Goal: Task Accomplishment & Management: Use online tool/utility

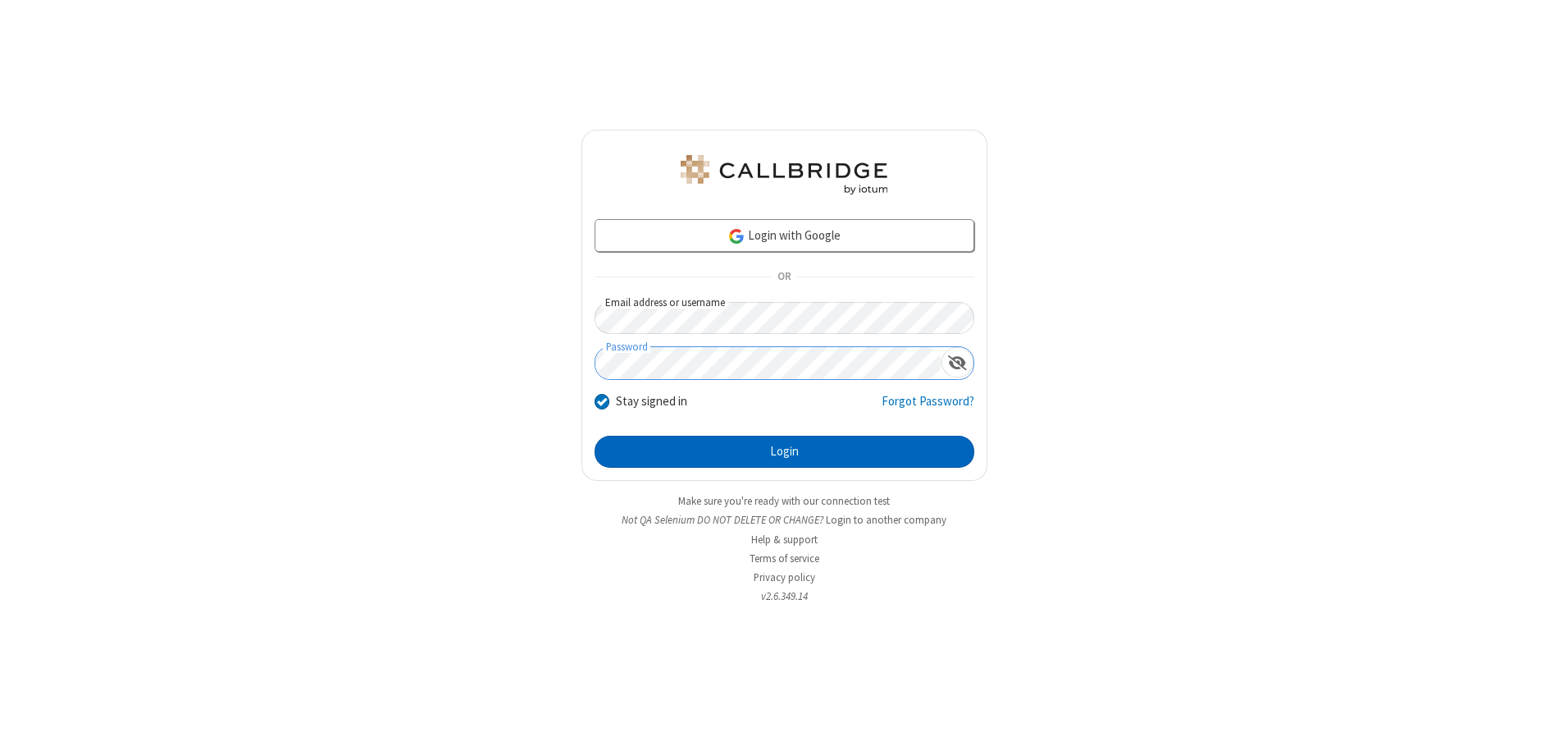
click at [784, 452] on button "Login" at bounding box center [784, 452] width 380 height 33
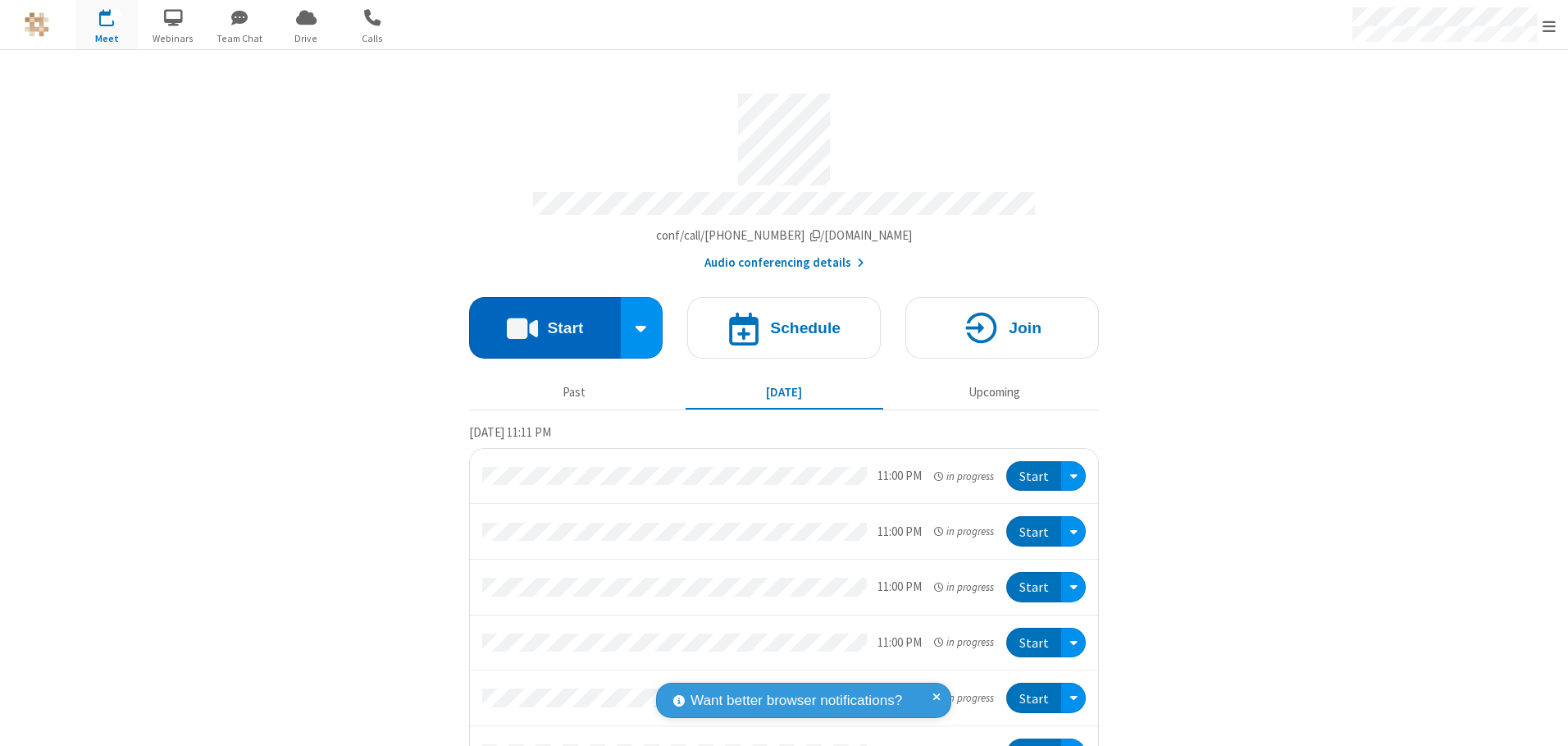
click at [538, 321] on button "Start" at bounding box center [545, 328] width 152 height 62
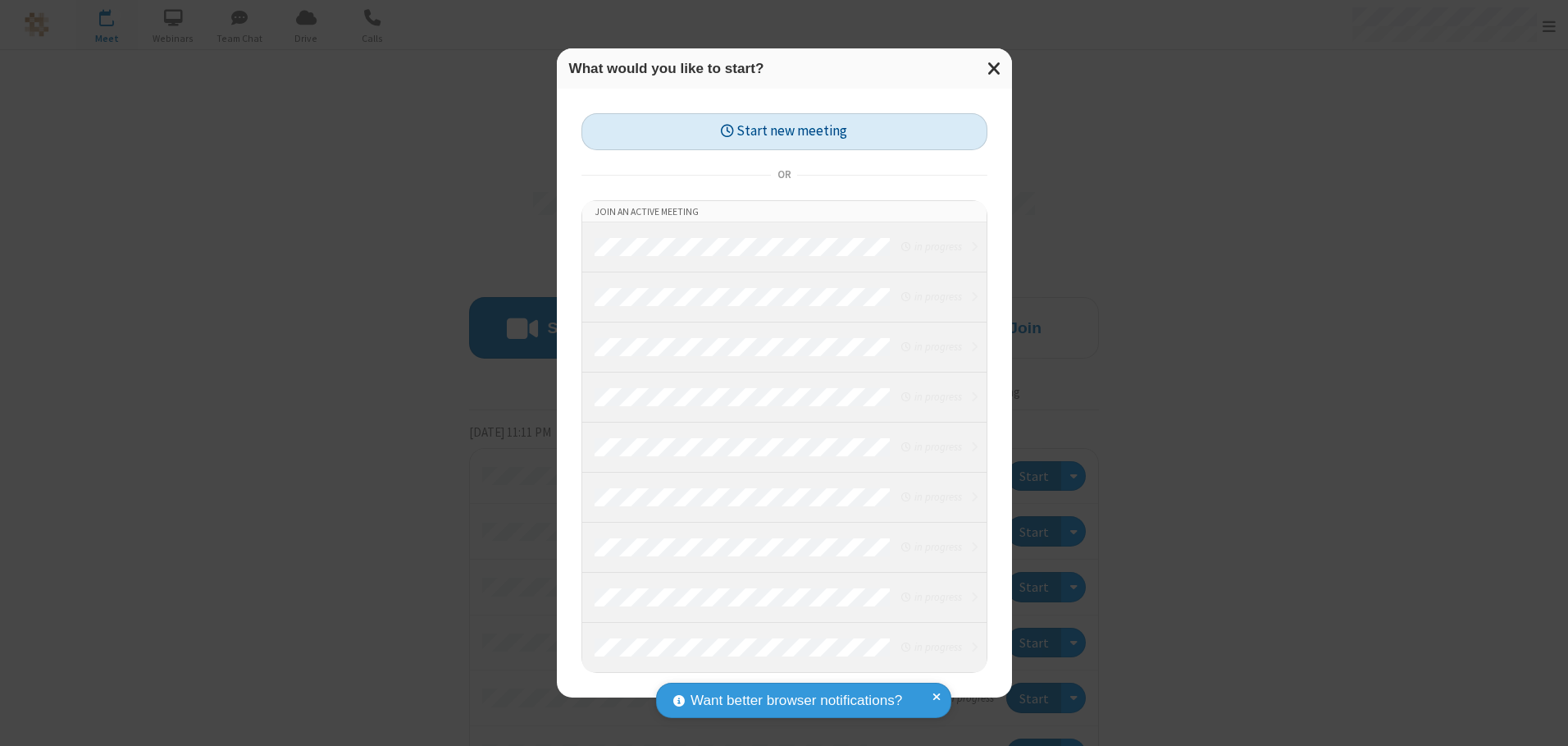
click at [784, 131] on button "Start new meeting" at bounding box center [784, 131] width 406 height 37
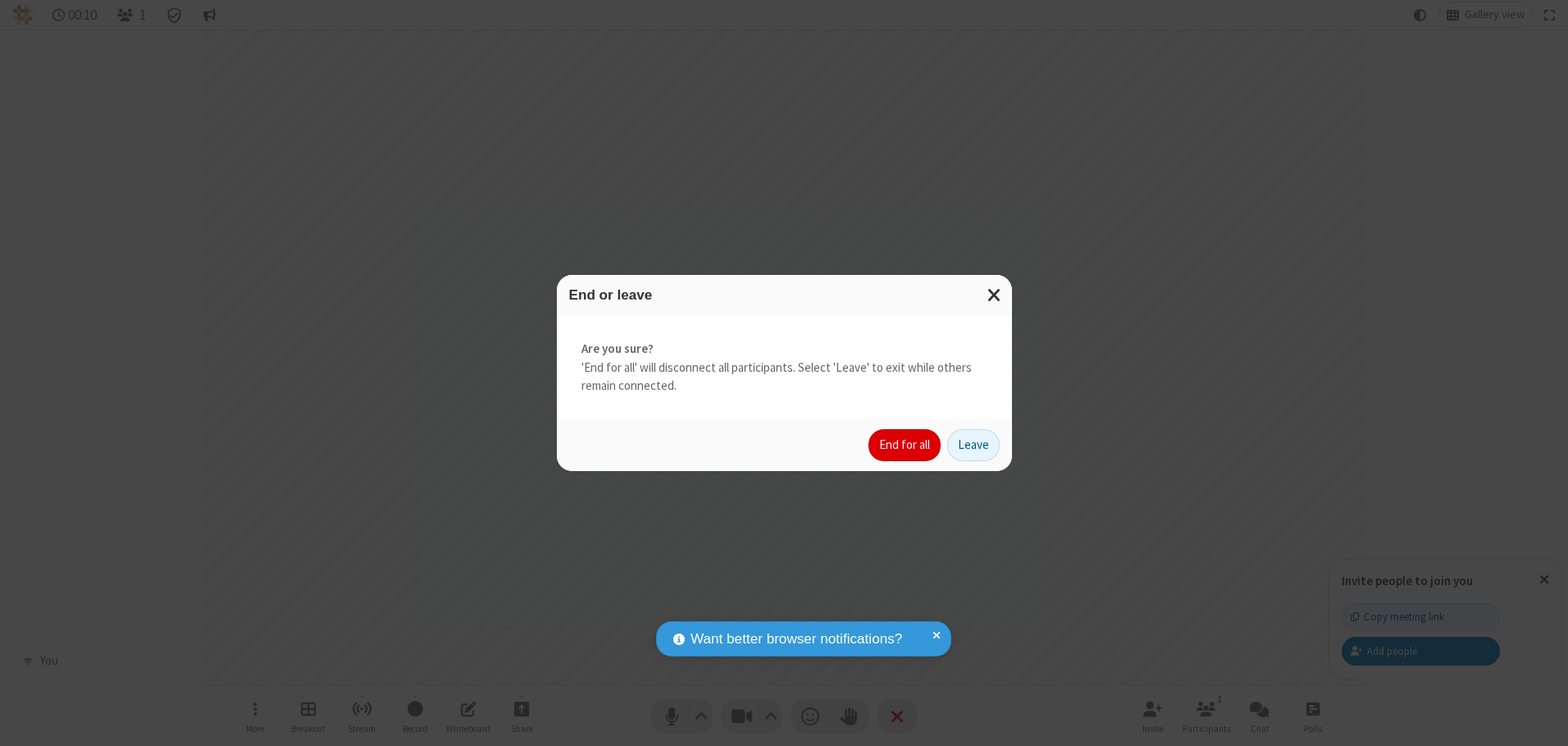
click at [906, 445] on button "End for all" at bounding box center [905, 446] width 73 height 33
